Goal: Task Accomplishment & Management: Use online tool/utility

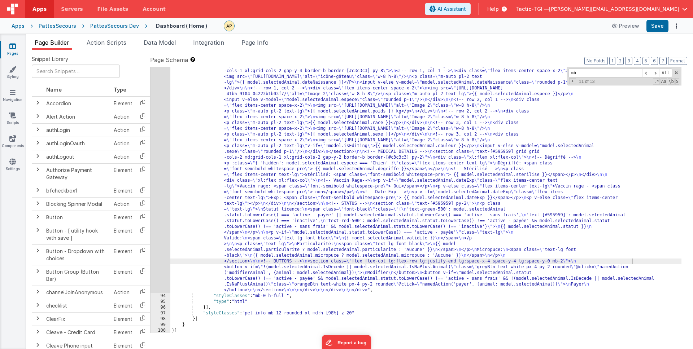
scroll to position [767, 0]
drag, startPoint x: 582, startPoint y: 73, endPoint x: 535, endPoint y: 60, distance: 48.3
click at [536, 61] on div "Page Schema Shortcuts: Find: command-f Fold: command-option-L Unfold: command-o…" at bounding box center [418, 194] width 537 height 277
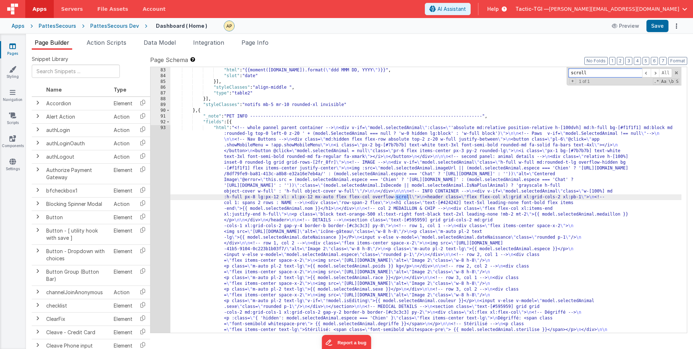
scroll to position [612, 0]
type input "scroll"
click at [653, 74] on span at bounding box center [655, 73] width 9 height 9
click at [642, 74] on span at bounding box center [646, 73] width 9 height 9
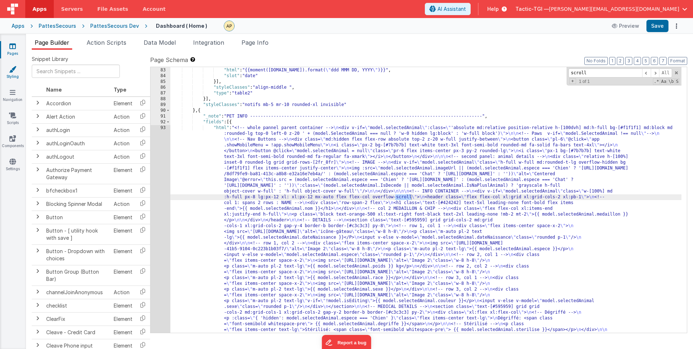
click at [9, 70] on icon at bounding box center [12, 69] width 7 height 7
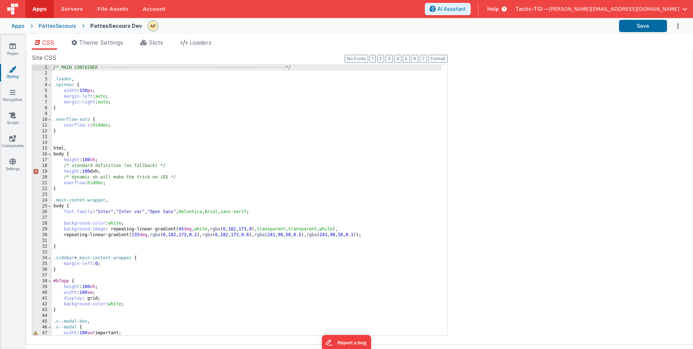
click at [454, 164] on div "Site CSS Format 7 6 5 4 3 2 1 No Folds 1 2 3 4 5 6 7 8 9 10 11 12 13 14 15 16 1…" at bounding box center [359, 197] width 655 height 288
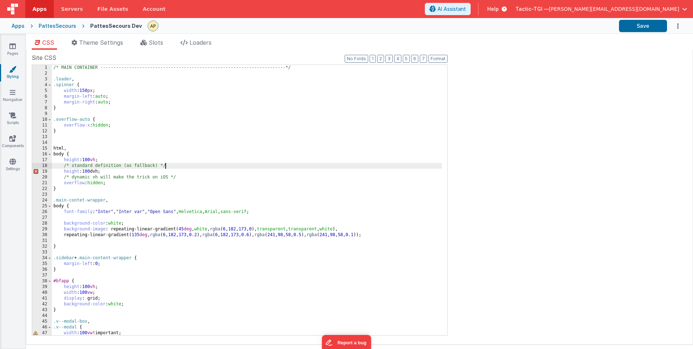
click at [300, 164] on div "/* MAIN CONTAINER -------------------------------------------------------------…" at bounding box center [247, 206] width 390 height 282
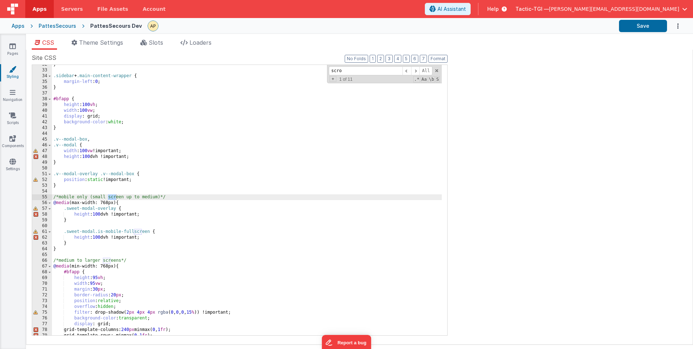
scroll to position [529, 0]
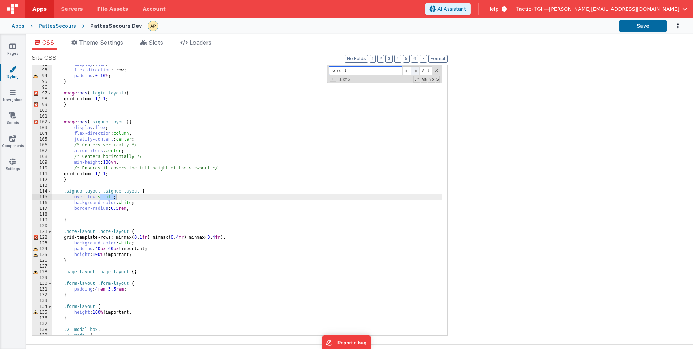
click at [416, 71] on span at bounding box center [415, 70] width 9 height 9
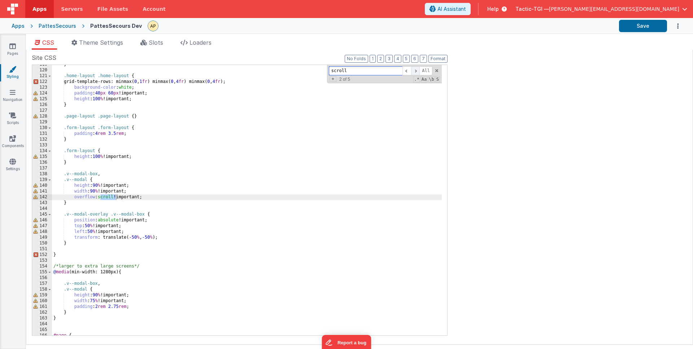
click at [416, 71] on span at bounding box center [415, 70] width 9 height 9
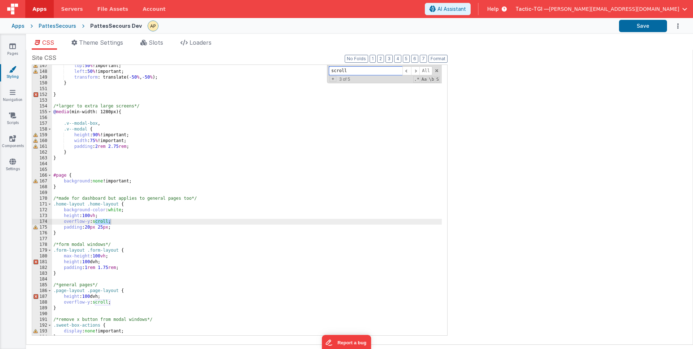
scroll to position [845, 0]
click at [412, 71] on span at bounding box center [415, 70] width 9 height 9
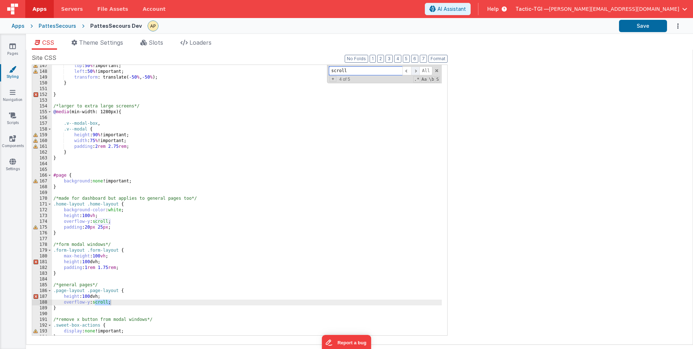
click at [412, 71] on span at bounding box center [415, 70] width 9 height 9
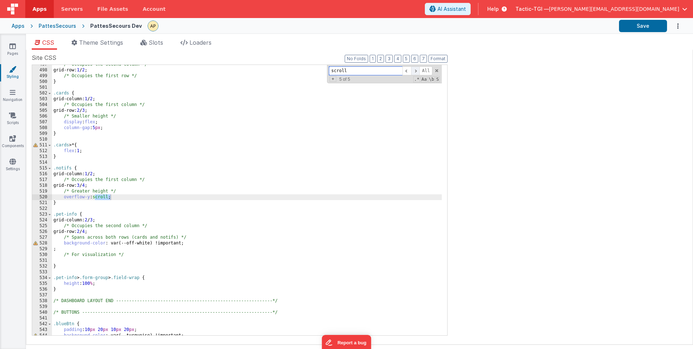
click at [412, 71] on span at bounding box center [415, 70] width 9 height 9
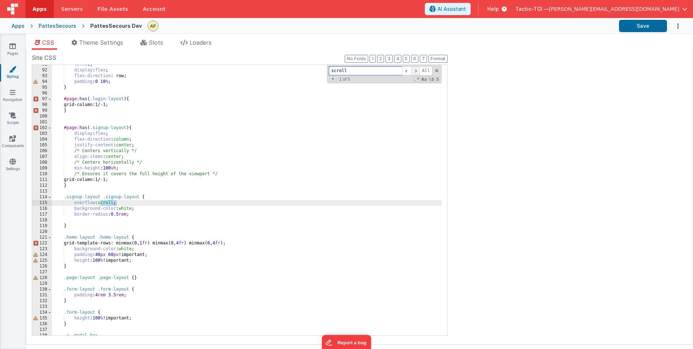
click at [412, 71] on span at bounding box center [415, 70] width 9 height 9
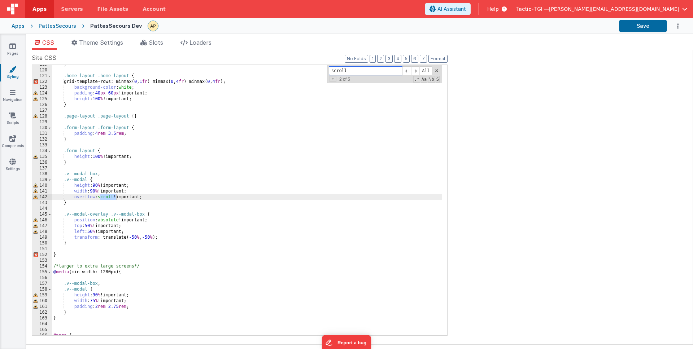
drag, startPoint x: 354, startPoint y: 68, endPoint x: 294, endPoint y: 58, distance: 60.5
click at [297, 58] on div "Site CSS Format 7 6 5 4 3 2 1 No Folds 119 120 121 122 123 124 125 126 127 128 …" at bounding box center [240, 197] width 416 height 288
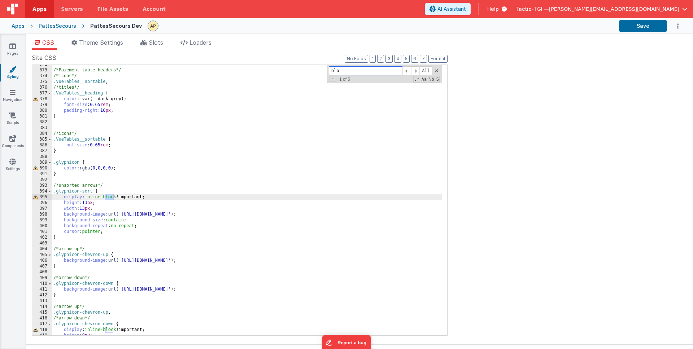
scroll to position [2145, 0]
click at [416, 71] on span at bounding box center [415, 70] width 9 height 9
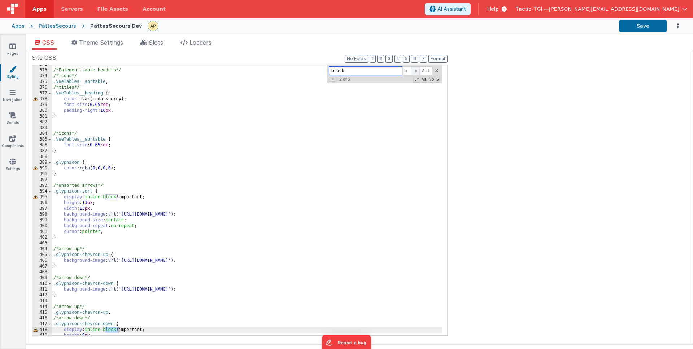
click at [416, 71] on span at bounding box center [415, 70] width 9 height 9
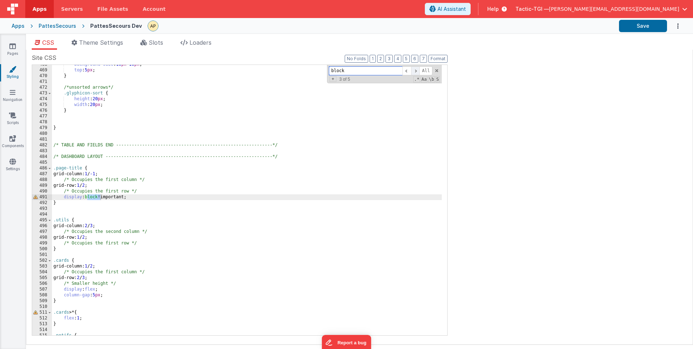
scroll to position [2700, 0]
click at [416, 71] on span at bounding box center [415, 70] width 9 height 9
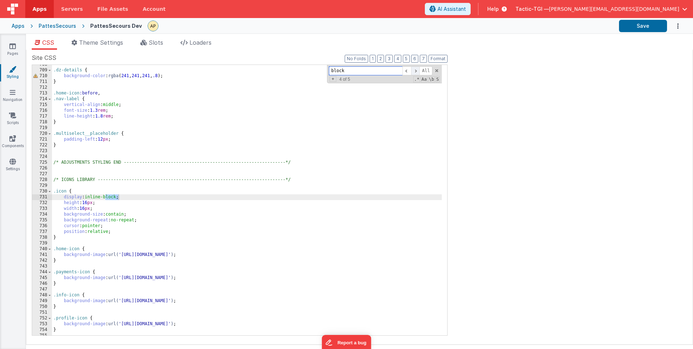
click at [416, 71] on span at bounding box center [415, 70] width 9 height 9
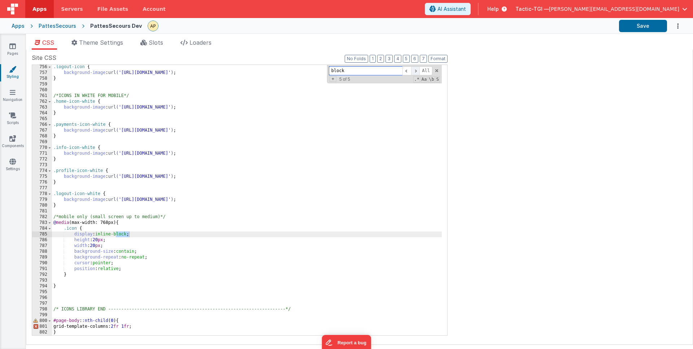
click at [416, 71] on span at bounding box center [415, 70] width 9 height 9
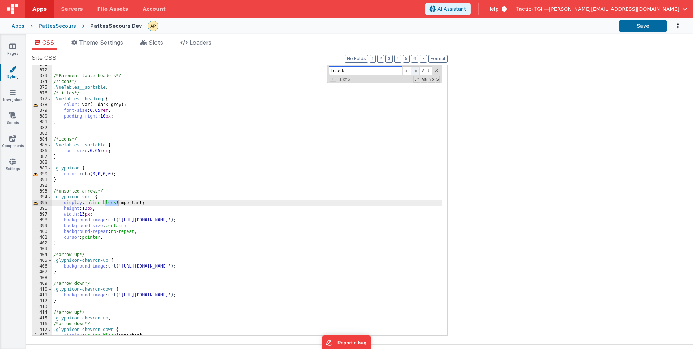
click at [416, 71] on span at bounding box center [415, 70] width 9 height 9
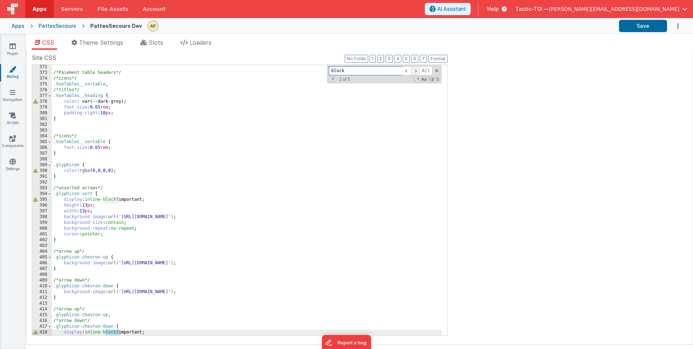
click at [416, 71] on span at bounding box center [415, 70] width 9 height 9
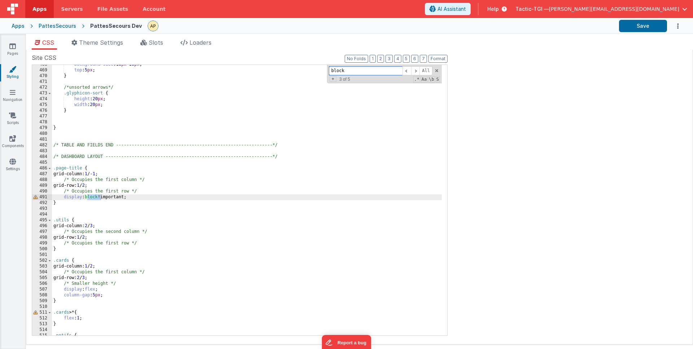
drag, startPoint x: 358, startPoint y: 69, endPoint x: 293, endPoint y: 66, distance: 65.4
click at [295, 66] on div "background-size : 10 px 10 px ; top : 5 px ; } /*unsorted arrows*/ .glyphicon-s…" at bounding box center [247, 200] width 390 height 271
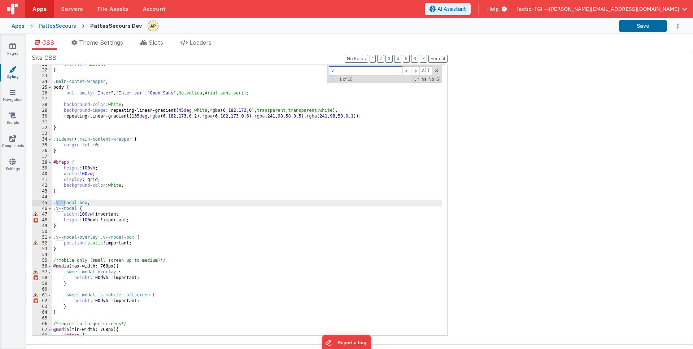
scroll to position [119, 0]
type input "v--modal"
click at [14, 49] on icon at bounding box center [12, 46] width 6 height 7
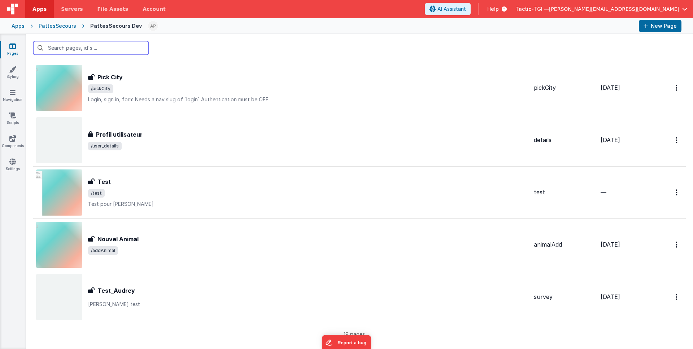
scroll to position [757, 0]
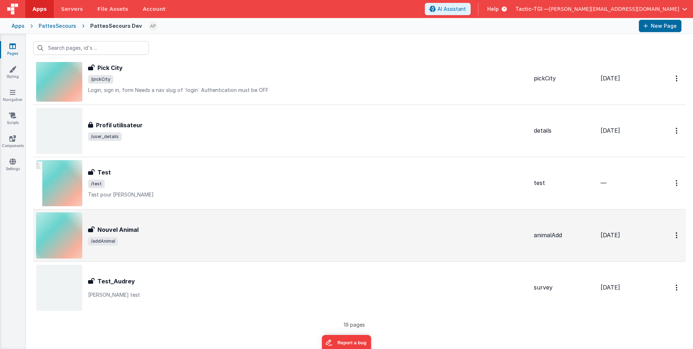
click at [214, 230] on div "Nouvel Animal" at bounding box center [308, 230] width 440 height 9
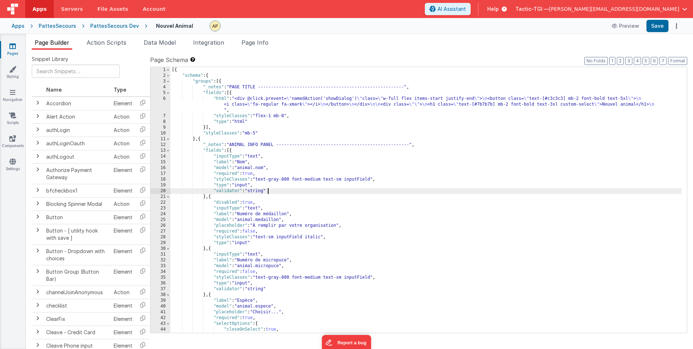
click at [528, 192] on div "[{ "schema" : { "groups" : [{ "_notes" : "PAGE TITLE --------------------------…" at bounding box center [425, 206] width 511 height 278
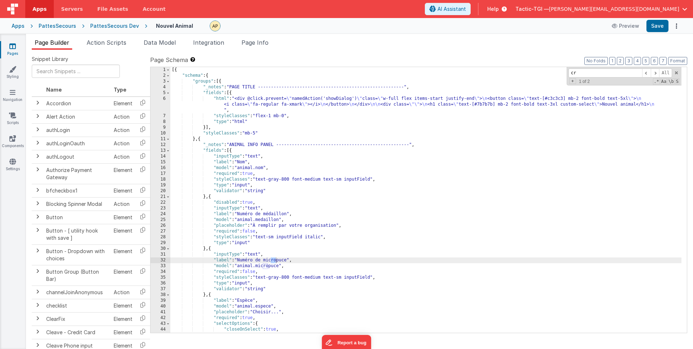
type input "c"
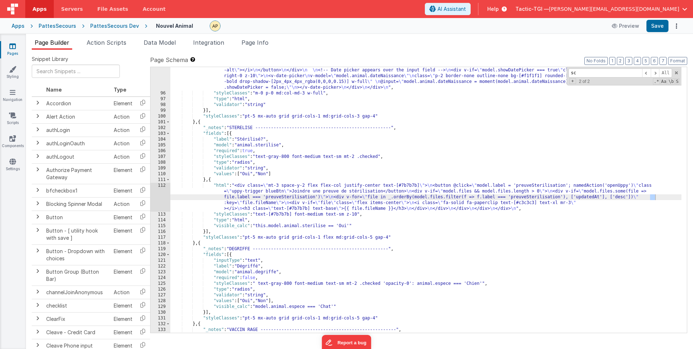
scroll to position [583, 0]
drag, startPoint x: 610, startPoint y: 72, endPoint x: 476, endPoint y: 67, distance: 133.3
click at [492, 68] on div ""html" : "<h2 class= \" text-sm mb-[5px] w-full font-medium \" >Date de naissan…" at bounding box center [425, 200] width 511 height 266
type input "v"
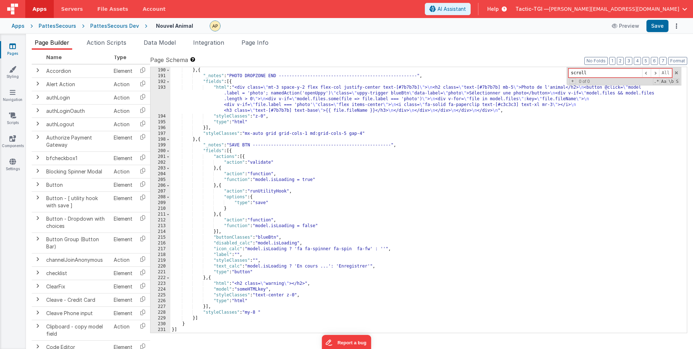
scroll to position [38, 0]
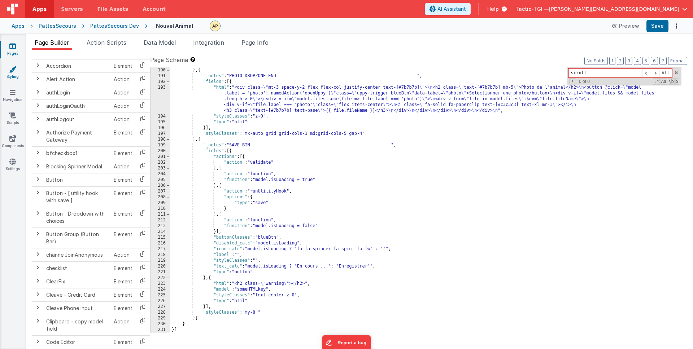
type input "scroll"
click at [12, 72] on icon at bounding box center [12, 69] width 7 height 7
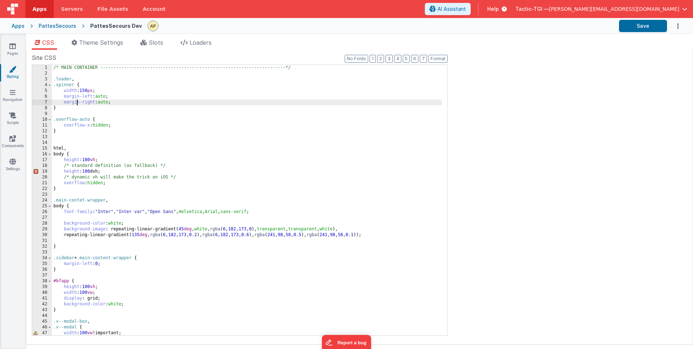
click at [76, 105] on div "/* MAIN CONTAINER -------------------------------------------------------------…" at bounding box center [247, 206] width 390 height 282
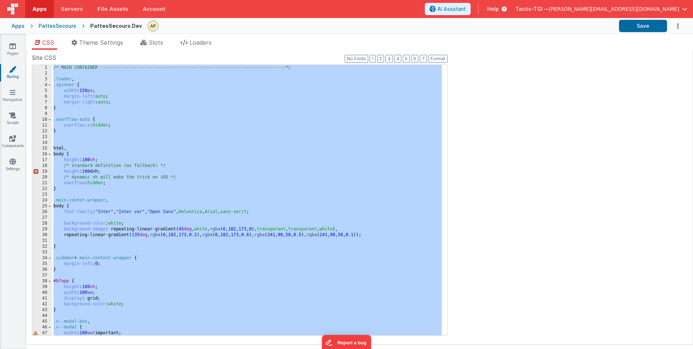
click at [76, 105] on div "/* MAIN CONTAINER -------------------------------------------------------------…" at bounding box center [247, 206] width 390 height 282
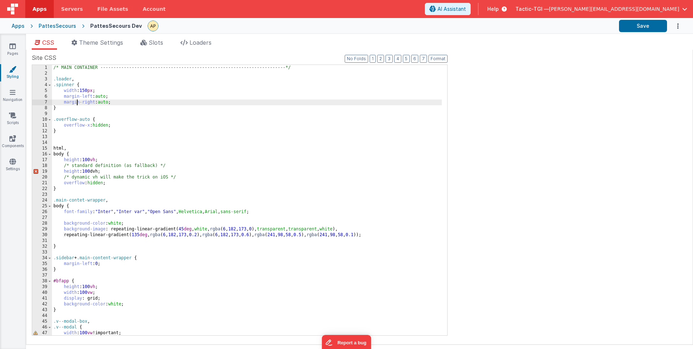
click at [76, 105] on div "/* MAIN CONTAINER -------------------------------------------------------------…" at bounding box center [247, 206] width 390 height 282
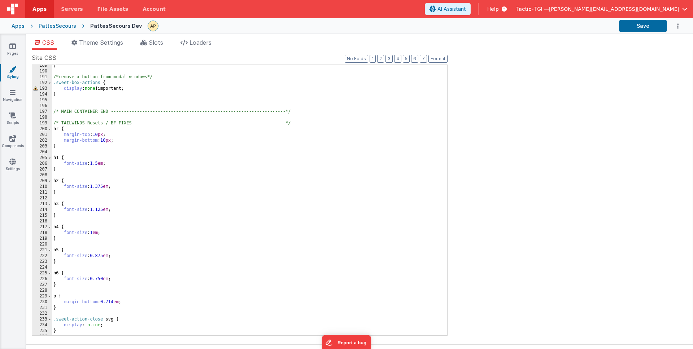
scroll to position [943, 0]
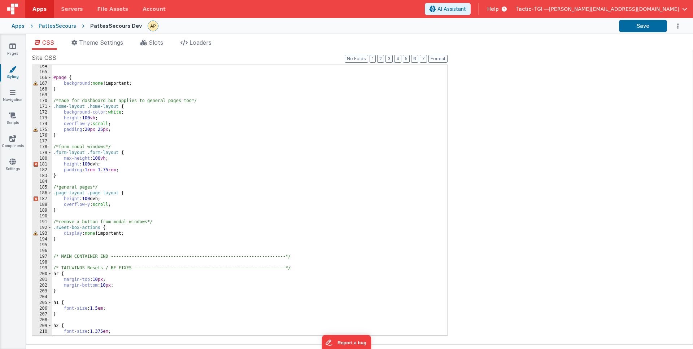
click at [164, 118] on div "#page { background : none !important; } /*made for dashboard but applies to gen…" at bounding box center [247, 205] width 390 height 282
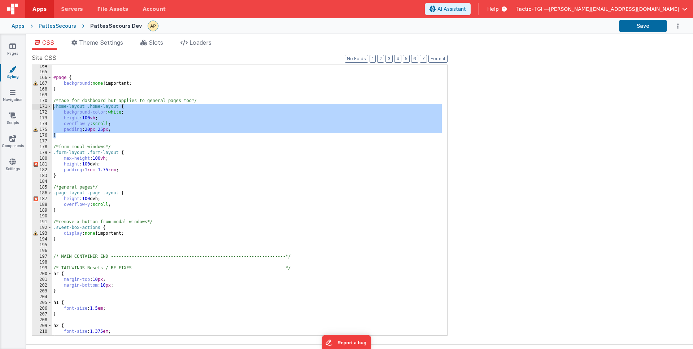
drag, startPoint x: 70, startPoint y: 137, endPoint x: 53, endPoint y: 106, distance: 34.9
click at [53, 106] on div "#page { background : none !important; } /*made for dashboard but applies to gen…" at bounding box center [247, 205] width 390 height 282
click at [202, 144] on div "#page { background : none !important; } /*made for dashboard but applies to gen…" at bounding box center [247, 205] width 390 height 282
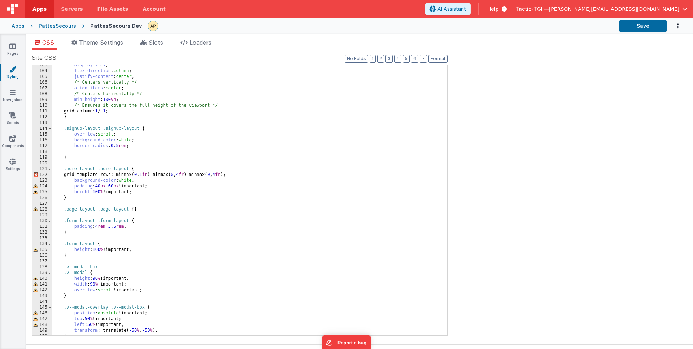
scroll to position [68, 0]
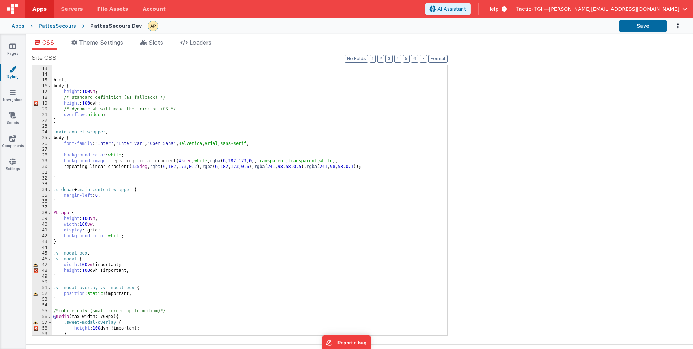
click at [314, 132] on div "} html , body { height : 100 vh ; /* standard definition (as fallback) */ heigh…" at bounding box center [247, 201] width 390 height 282
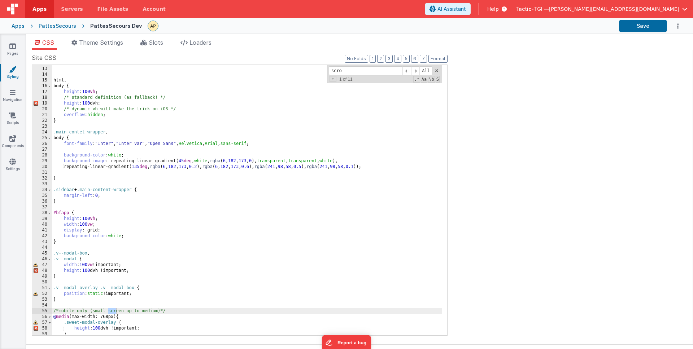
scroll to position [529, 0]
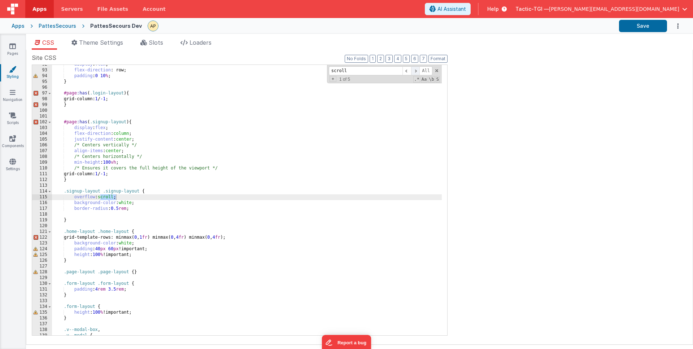
type input "scroll"
click at [413, 70] on span at bounding box center [415, 70] width 9 height 9
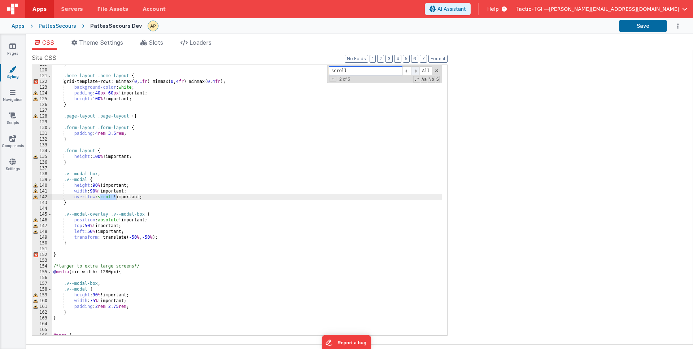
click at [413, 70] on span at bounding box center [415, 70] width 9 height 9
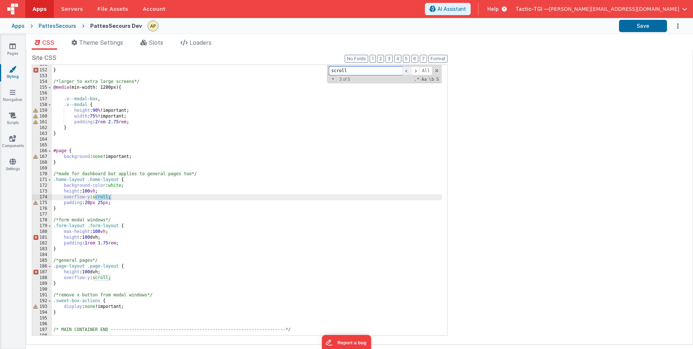
click at [405, 70] on span at bounding box center [406, 70] width 9 height 9
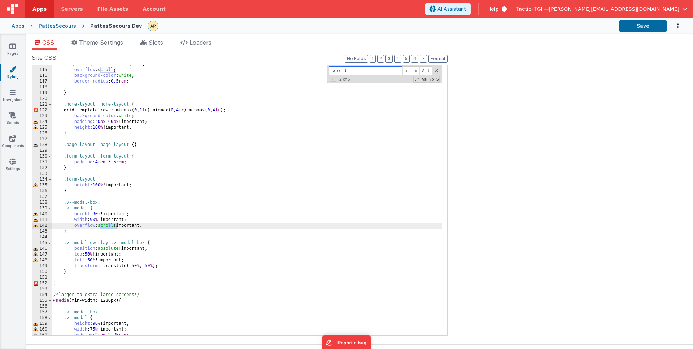
scroll to position [657, 0]
click at [175, 170] on div ".signup-layout .signup-layout { overflow : scroll ; background-color : white ; …" at bounding box center [247, 202] width 390 height 282
click at [126, 44] on li "Theme Settings" at bounding box center [97, 44] width 57 height 12
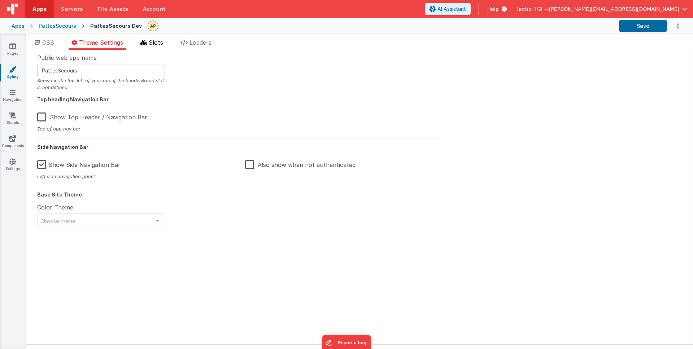
click at [155, 45] on span "Slots" at bounding box center [156, 42] width 14 height 7
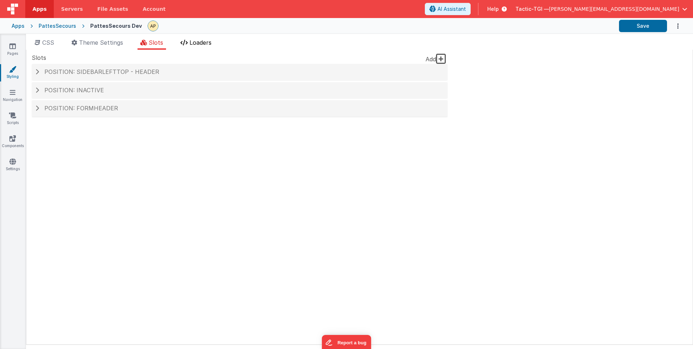
click at [210, 43] on span "Loaders" at bounding box center [200, 42] width 22 height 7
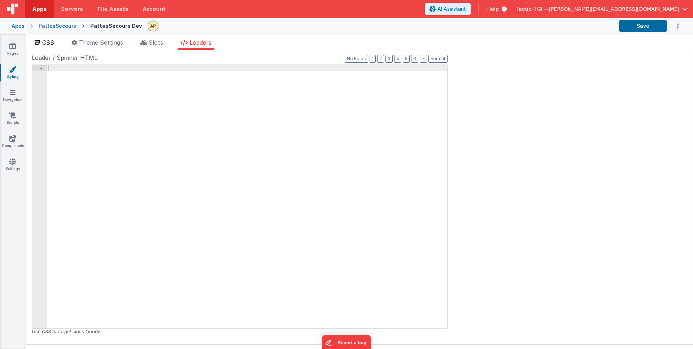
click at [42, 42] on span "CSS" at bounding box center [48, 42] width 12 height 7
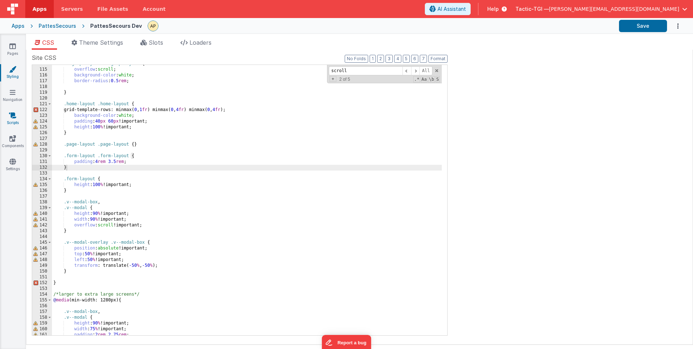
click at [12, 121] on link "Scripts" at bounding box center [13, 119] width 26 height 14
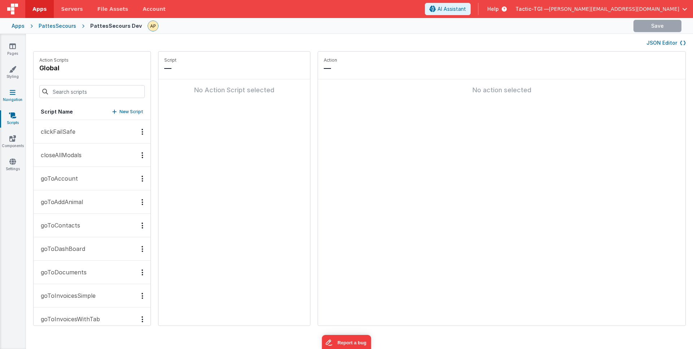
click at [14, 95] on icon at bounding box center [13, 92] width 6 height 7
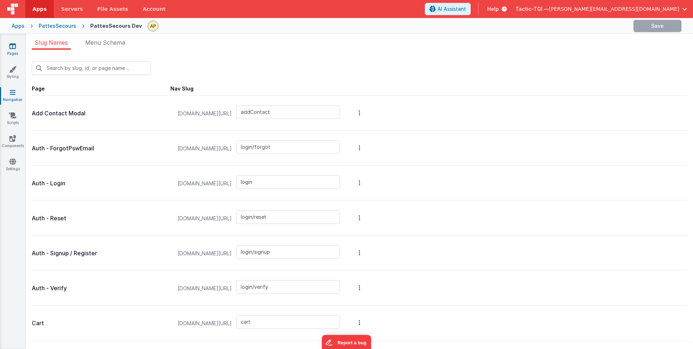
click at [14, 49] on link "Pages" at bounding box center [13, 50] width 26 height 14
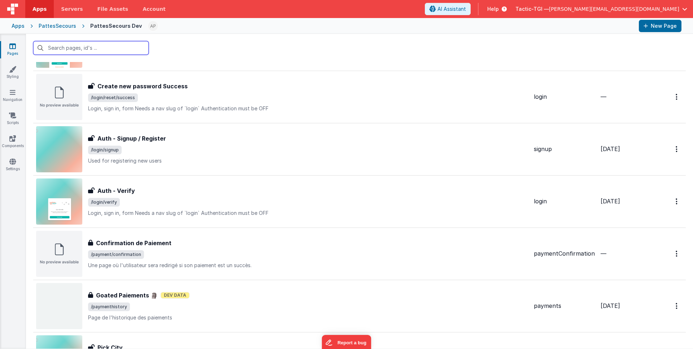
scroll to position [757, 0]
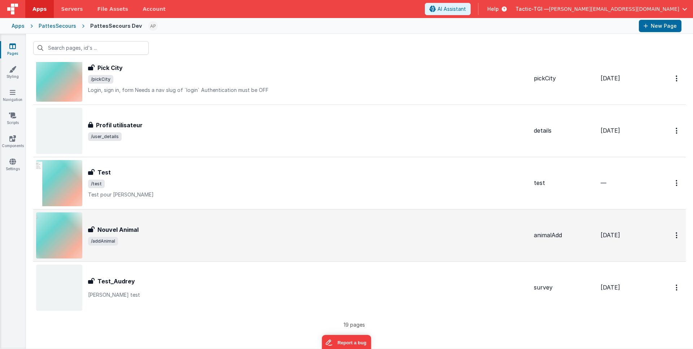
click at [163, 233] on div "Nouvel Animal" at bounding box center [308, 230] width 440 height 9
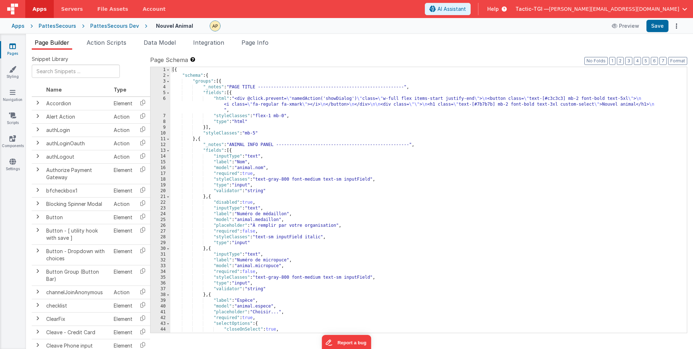
click at [233, 38] on ul "Page Builder Action Scripts Data Model Integration Page Info" at bounding box center [359, 44] width 667 height 12
click at [246, 41] on span "Page Info" at bounding box center [254, 42] width 27 height 7
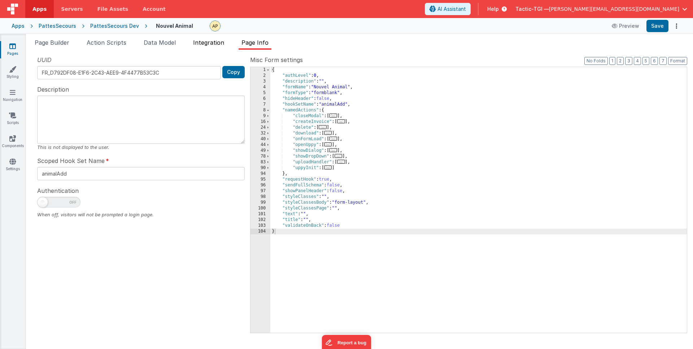
click at [199, 40] on span "Integration" at bounding box center [208, 42] width 31 height 7
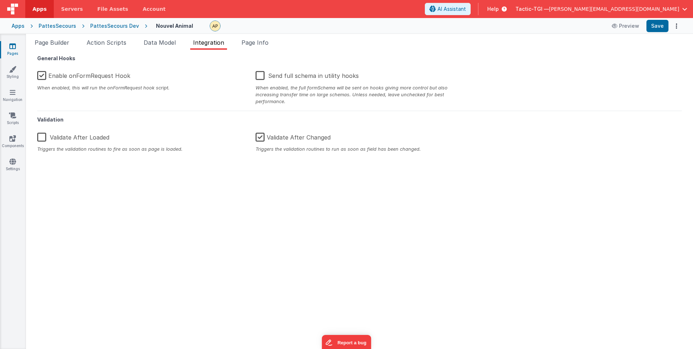
drag, startPoint x: 176, startPoint y: 42, endPoint x: 126, endPoint y: 34, distance: 51.2
click at [176, 42] on span "Data Model" at bounding box center [160, 42] width 32 height 7
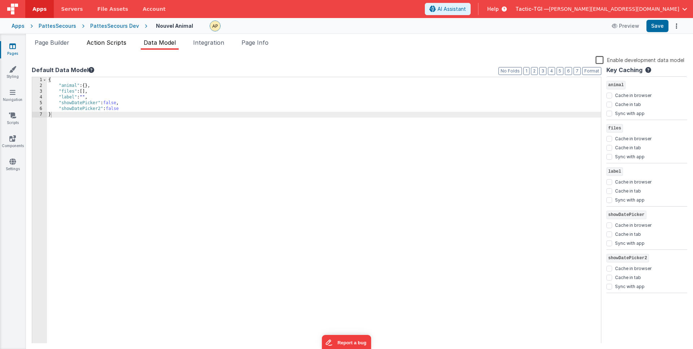
click at [123, 44] on span "Action Scripts" at bounding box center [107, 42] width 40 height 7
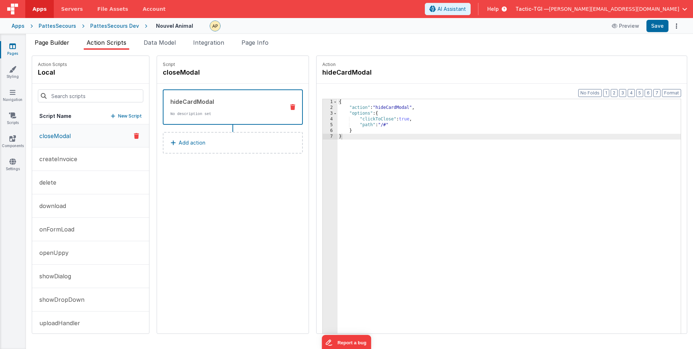
click at [56, 40] on span "Page Builder" at bounding box center [52, 42] width 35 height 7
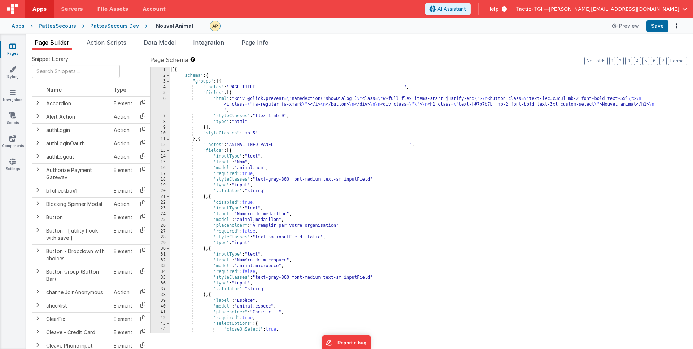
click at [387, 166] on div "[{ "schema" : { "groups" : [{ "_notes" : "PAGE TITLE --------------------------…" at bounding box center [425, 206] width 511 height 278
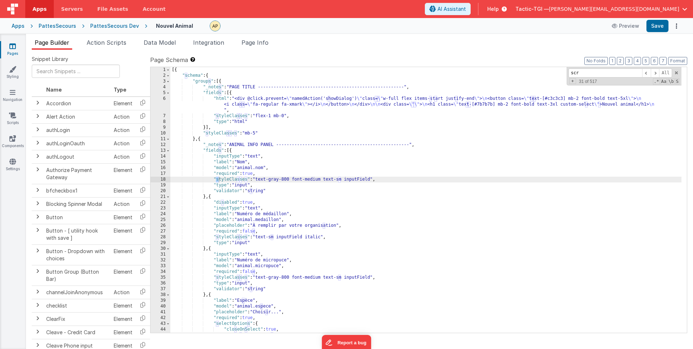
scroll to position [583, 0]
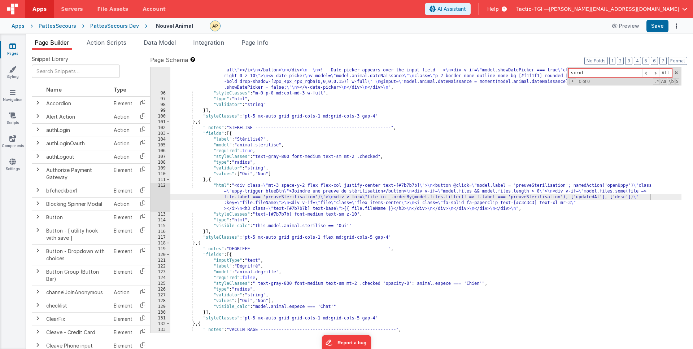
type input "scroll"
click at [6, 73] on link "Styling" at bounding box center [13, 73] width 26 height 14
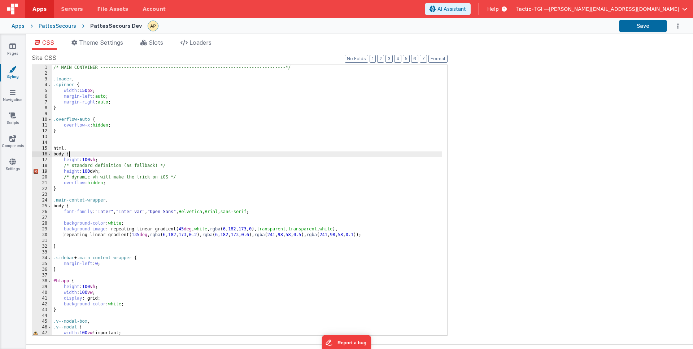
click at [301, 153] on div "/* MAIN CONTAINER -------------------------------------------------------------…" at bounding box center [247, 206] width 390 height 282
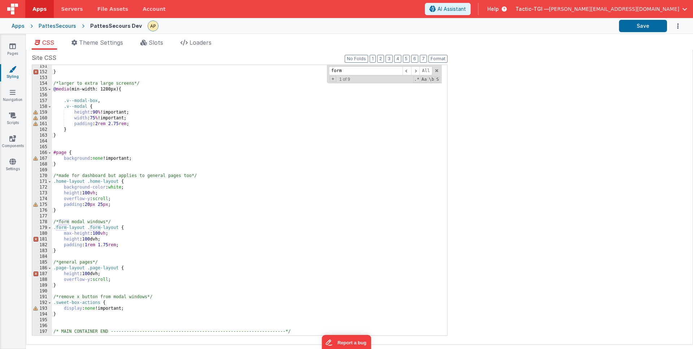
scroll to position [864, 0]
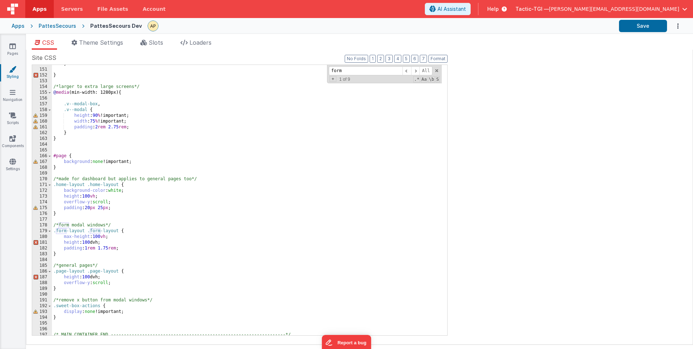
type input "form"
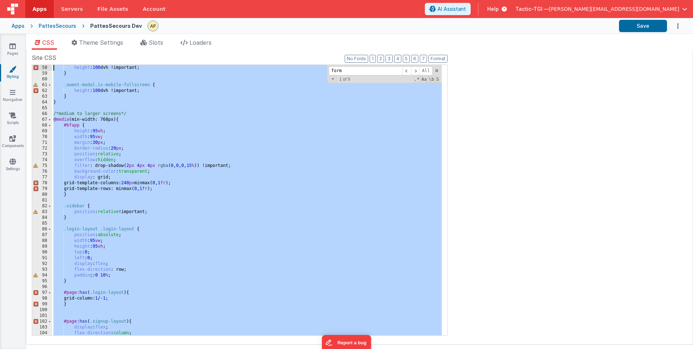
scroll to position [0, 0]
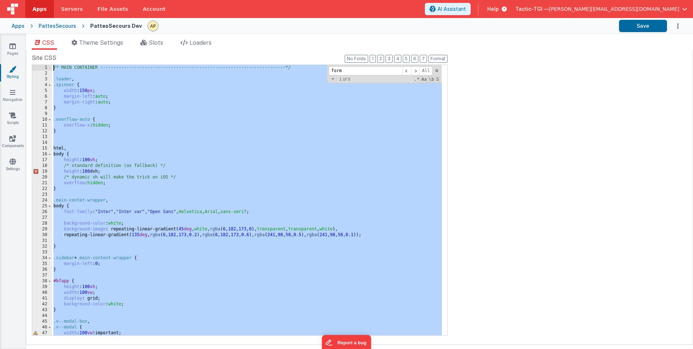
drag, startPoint x: 119, startPoint y: 322, endPoint x: 39, endPoint y: 4, distance: 328.2
click at [39, 4] on div "Apps Servers File Assets Account Some FUTURE Slot AI Assistant Help Tactic-TGI …" at bounding box center [346, 174] width 693 height 349
click at [549, 202] on div "Site CSS Format 7 6 5 4 3 2 1 No Folds 1 2 3 4 5 6 7 8 9 10 11 12 13 14 15 16 1…" at bounding box center [359, 197] width 655 height 288
click at [510, 164] on div "Site CSS Format 7 6 5 4 3 2 1 No Folds 1 2 3 4 5 6 7 8 9 10 11 12 13 14 15 16 1…" at bounding box center [359, 197] width 655 height 288
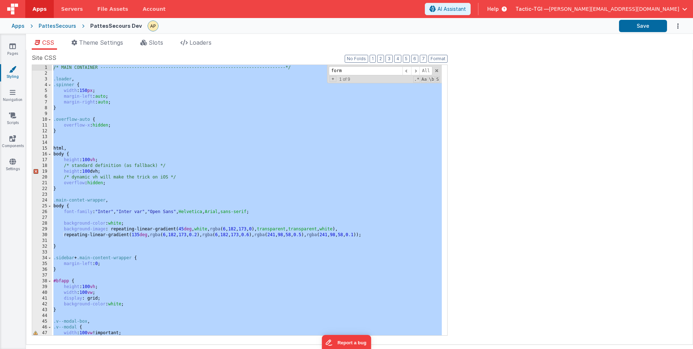
click at [630, 48] on ul "CSS Theme Settings Slots Loaders" at bounding box center [359, 44] width 667 height 12
click at [116, 24] on div "PattesSecours Dev" at bounding box center [116, 25] width 52 height 7
click at [277, 48] on ul "CSS Theme Settings Slots Loaders" at bounding box center [359, 44] width 667 height 12
click at [11, 49] on link "Pages" at bounding box center [13, 50] width 26 height 14
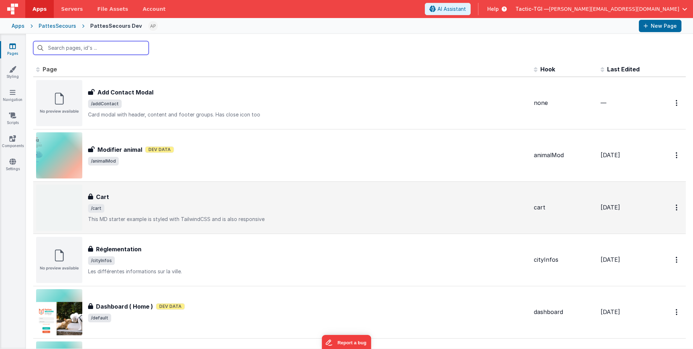
scroll to position [757, 0]
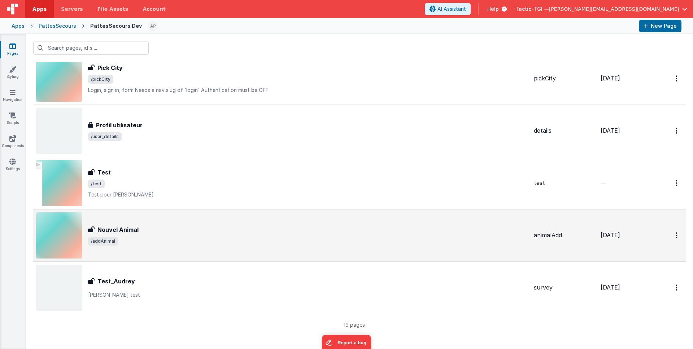
click at [511, 230] on div "Nouvel Animal" at bounding box center [308, 230] width 440 height 9
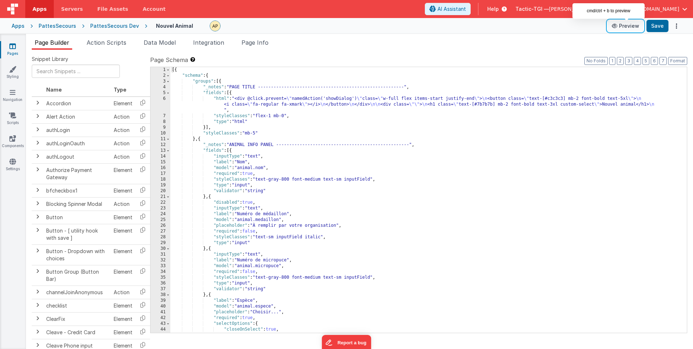
click at [629, 30] on button "Preview" at bounding box center [625, 26] width 36 height 12
click at [106, 25] on div "PattesSecours Dev" at bounding box center [114, 25] width 49 height 7
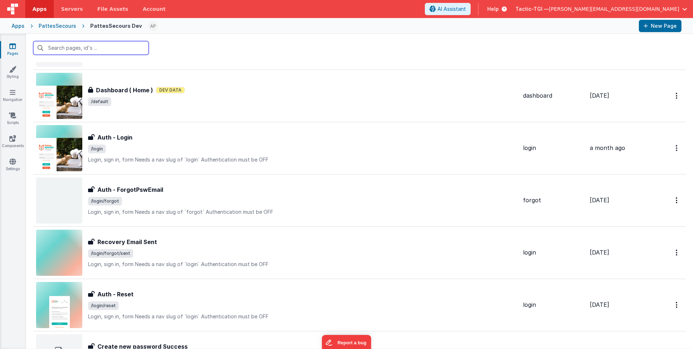
scroll to position [214, 0]
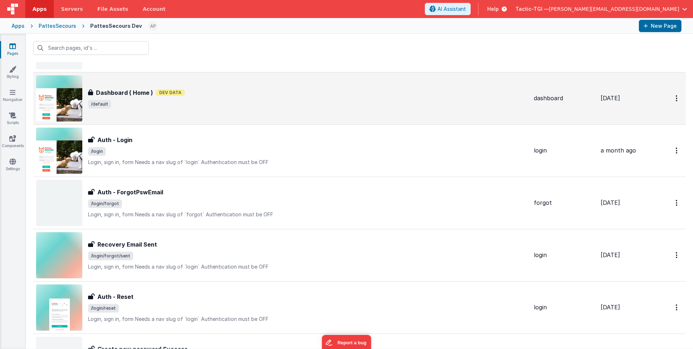
click at [207, 113] on div "Dashboard ( Home ) Dashboard ( Home ) Dev Data /default" at bounding box center [282, 98] width 492 height 46
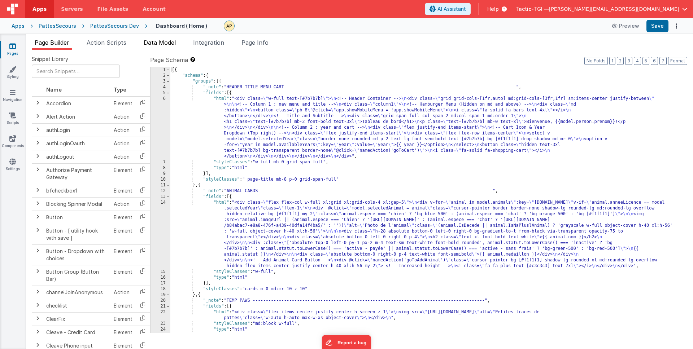
click at [161, 41] on span "Data Model" at bounding box center [160, 42] width 32 height 7
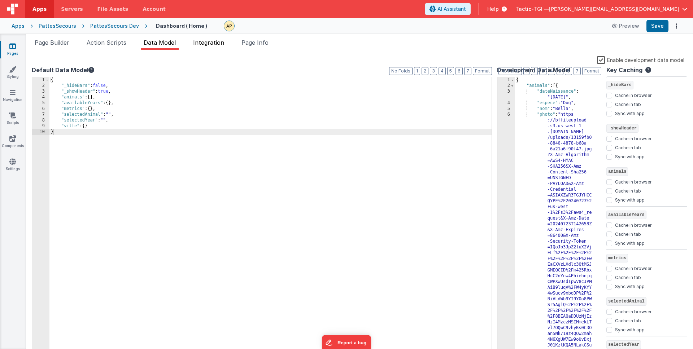
click at [205, 45] on span "Integration" at bounding box center [208, 42] width 31 height 7
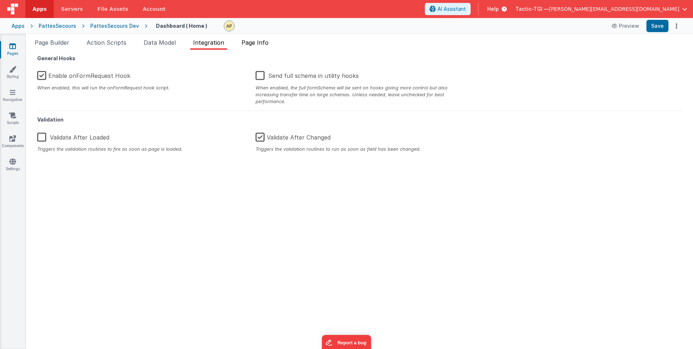
click at [268, 43] on span "Page Info" at bounding box center [254, 42] width 27 height 7
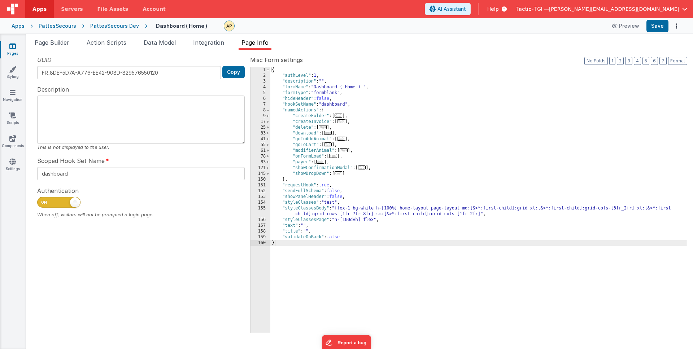
click at [342, 136] on div "{ "authLevel" : 1 , "description" : "" , "formName" : "Dashboard ( Home ) " , "…" at bounding box center [478, 206] width 416 height 278
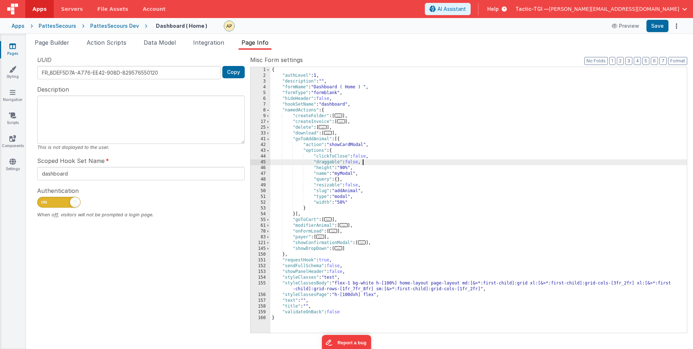
click at [405, 160] on div "{ "authLevel" : 1 , "description" : "" , "formName" : "Dashboard ( Home ) " , "…" at bounding box center [478, 206] width 416 height 278
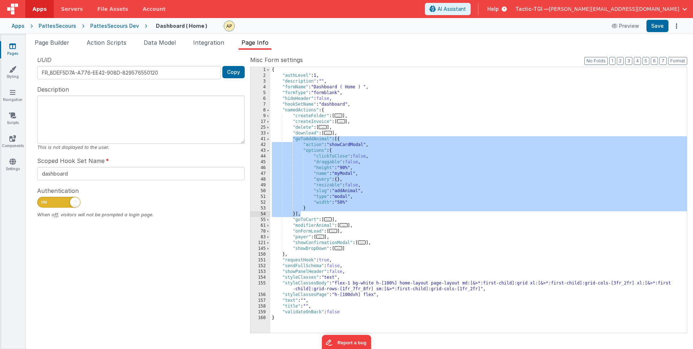
drag, startPoint x: 292, startPoint y: 139, endPoint x: 360, endPoint y: 215, distance: 102.0
click at [360, 215] on div "{ "authLevel" : 1 , "description" : "" , "formName" : "Dashboard ( Home ) " , "…" at bounding box center [478, 206] width 416 height 278
click at [350, 198] on div "{ "authLevel" : 1 , "description" : "" , "formName" : "Dashboard ( Home ) " , "…" at bounding box center [478, 206] width 416 height 278
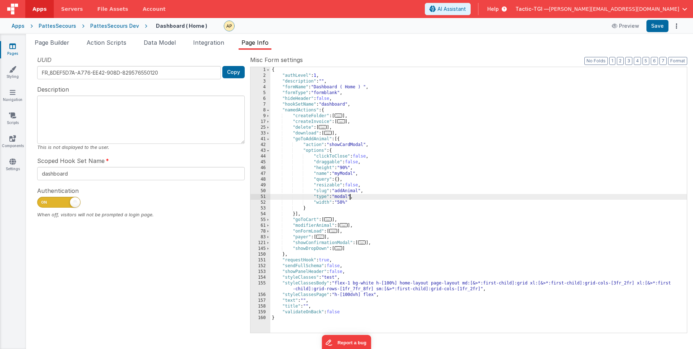
click at [293, 139] on div "{ "authLevel" : 1 , "description" : "" , "formName" : "Dashboard ( Home ) " , "…" at bounding box center [478, 206] width 416 height 278
click at [7, 75] on link "Styling" at bounding box center [13, 73] width 26 height 14
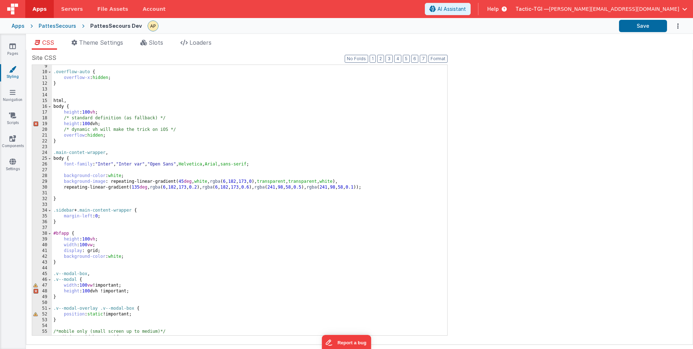
scroll to position [48, 0]
click at [206, 128] on div ".overflow-auto { overflow-x : hidden ; } html , body { height : 100 vh ; /* sta…" at bounding box center [247, 205] width 390 height 282
click at [99, 105] on div ".overflow-auto { overflow-x : hidden ; } html , body { height : 100 vh ; /* sta…" at bounding box center [247, 205] width 390 height 282
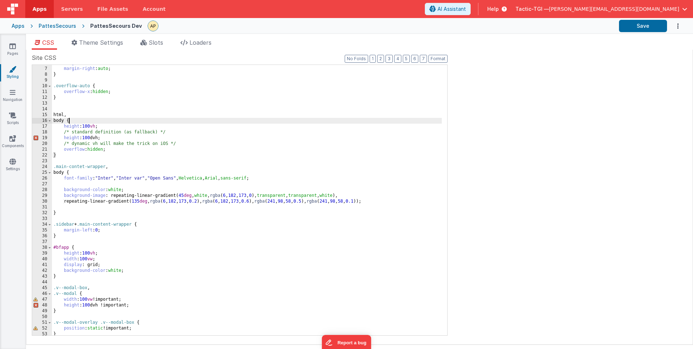
click at [110, 113] on div "margin-left : auto ; margin-right : auto ; } .overflow-auto { overflow-x : hidd…" at bounding box center [247, 201] width 390 height 282
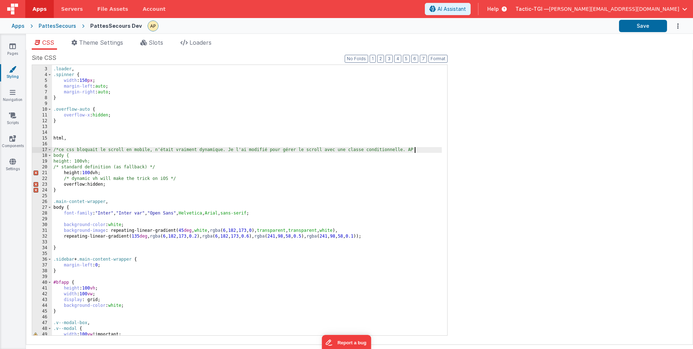
scroll to position [15, 0]
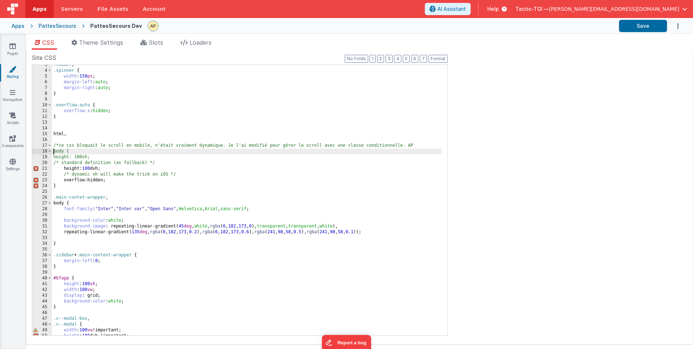
click at [54, 151] on div ".loader , .spinner { width : 150 px ; margin-left : auto ; margin-right : auto …" at bounding box center [247, 203] width 390 height 282
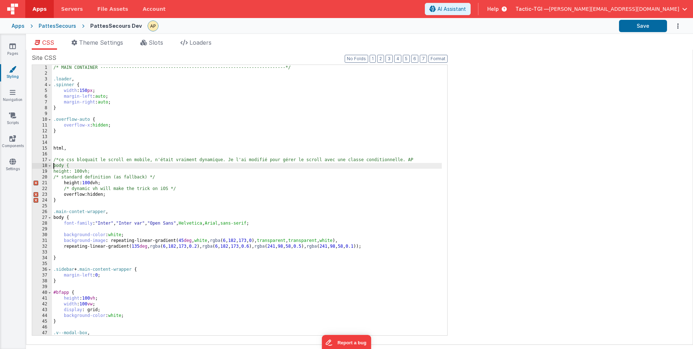
scroll to position [0, 0]
click at [70, 201] on div "/* MAIN CONTAINER -------------------------------------------------------------…" at bounding box center [247, 206] width 390 height 282
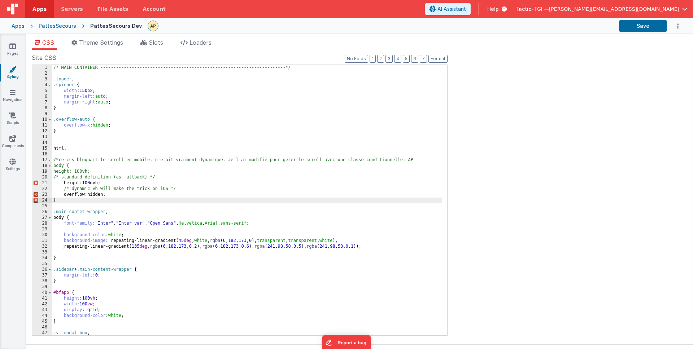
click at [53, 166] on div "/* MAIN CONTAINER -------------------------------------------------------------…" at bounding box center [247, 206] width 390 height 282
